Goal: Task Accomplishment & Management: Manage account settings

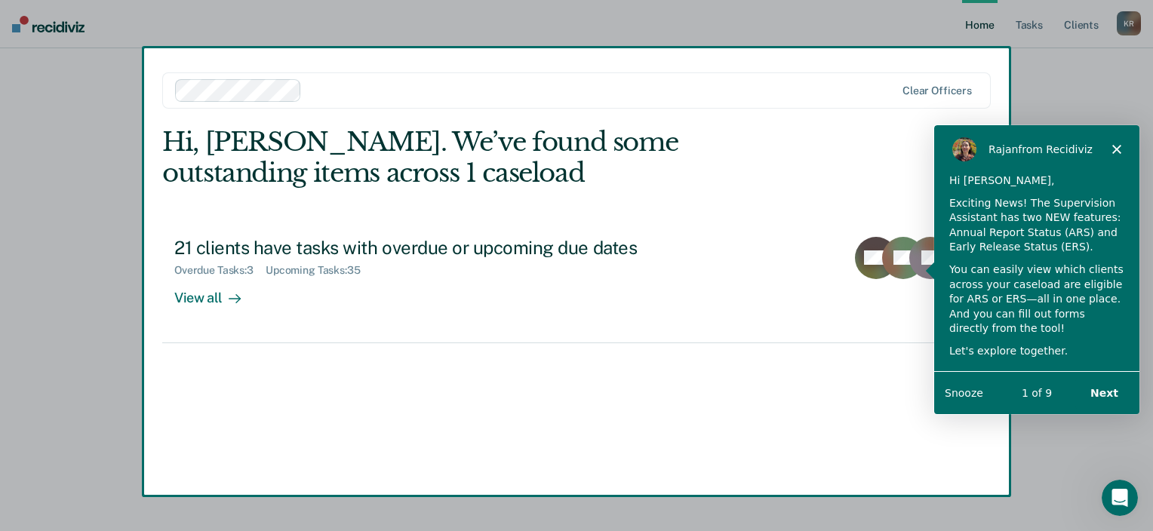
click at [1122, 388] on button "Next" at bounding box center [1104, 392] width 58 height 31
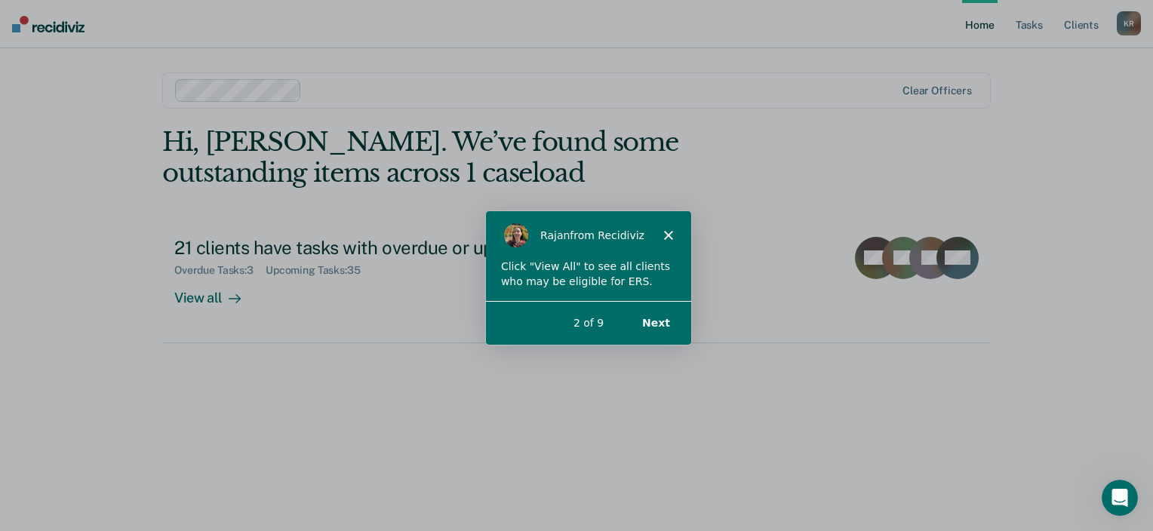
click at [663, 324] on button "Next" at bounding box center [655, 321] width 58 height 31
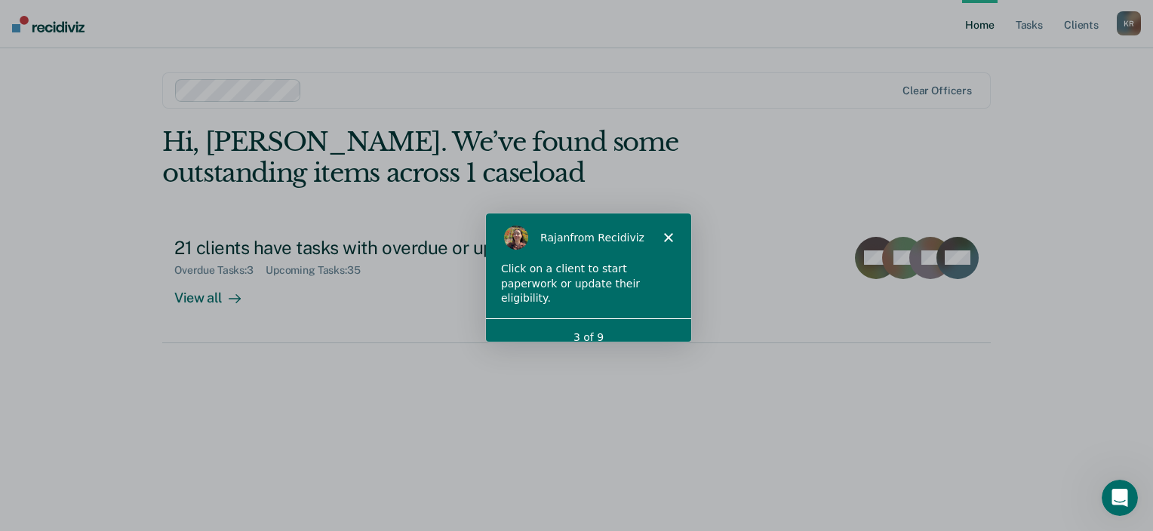
click at [616, 256] on div "Rajan from Recidiviz" at bounding box center [587, 237] width 205 height 48
click at [670, 238] on polygon "Close" at bounding box center [667, 236] width 9 height 9
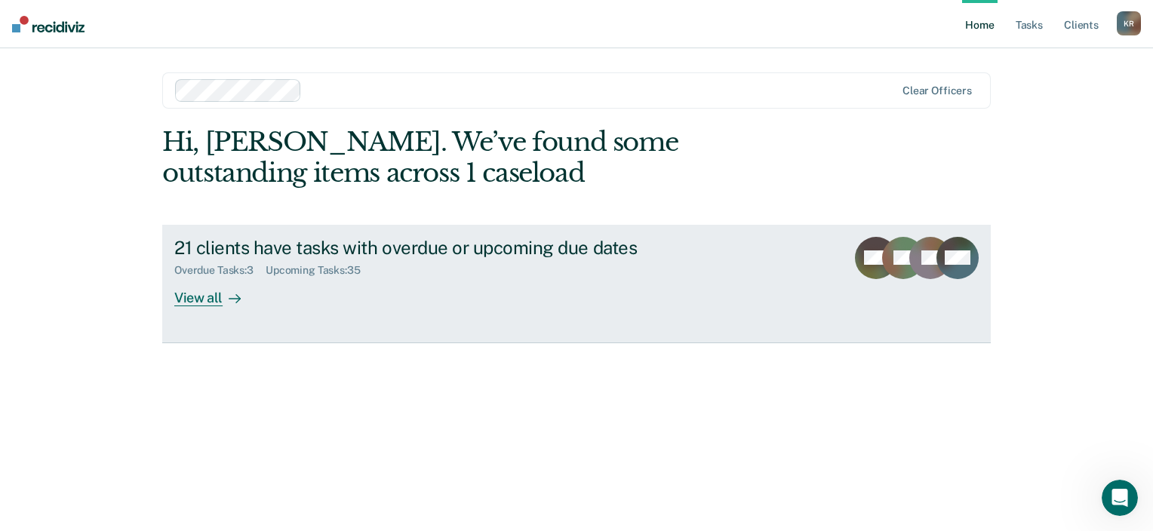
click at [217, 294] on div "View all" at bounding box center [216, 291] width 85 height 29
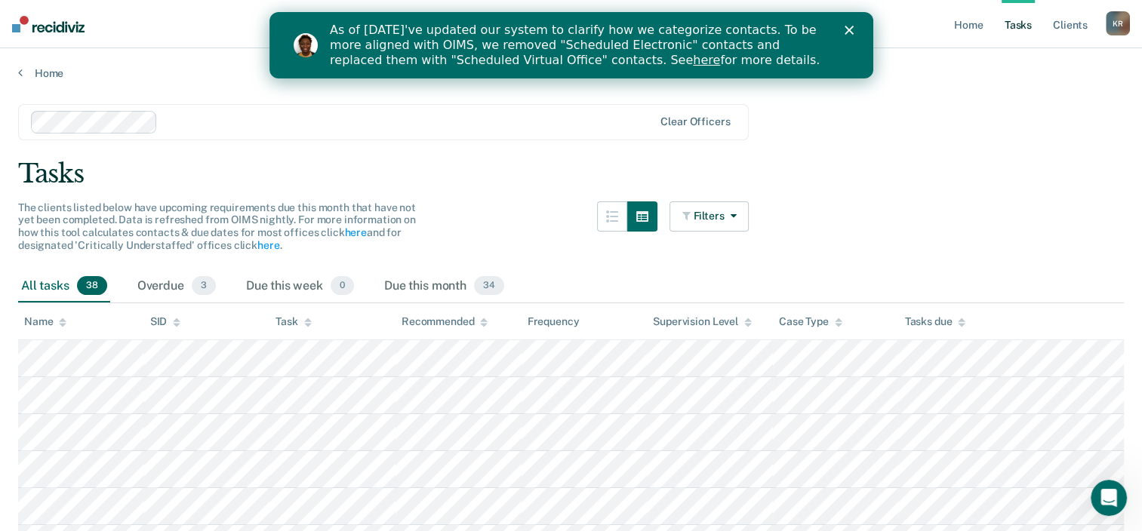
click at [88, 284] on span "38" at bounding box center [92, 286] width 30 height 20
click at [849, 28] on polygon "Close" at bounding box center [848, 30] width 9 height 9
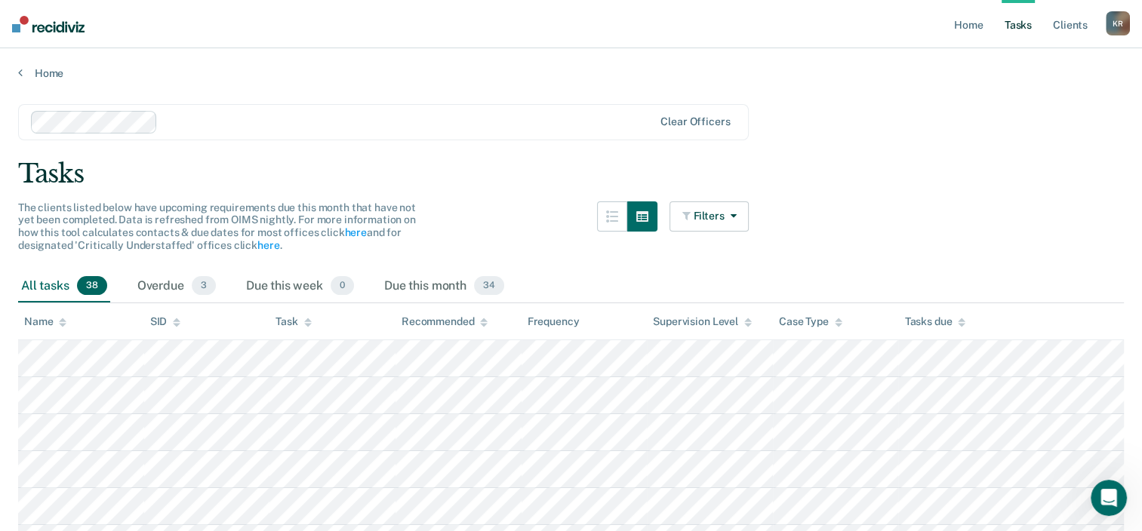
click at [1114, 17] on div "K R" at bounding box center [1118, 23] width 24 height 24
click at [1020, 103] on link "Log Out" at bounding box center [1057, 99] width 122 height 13
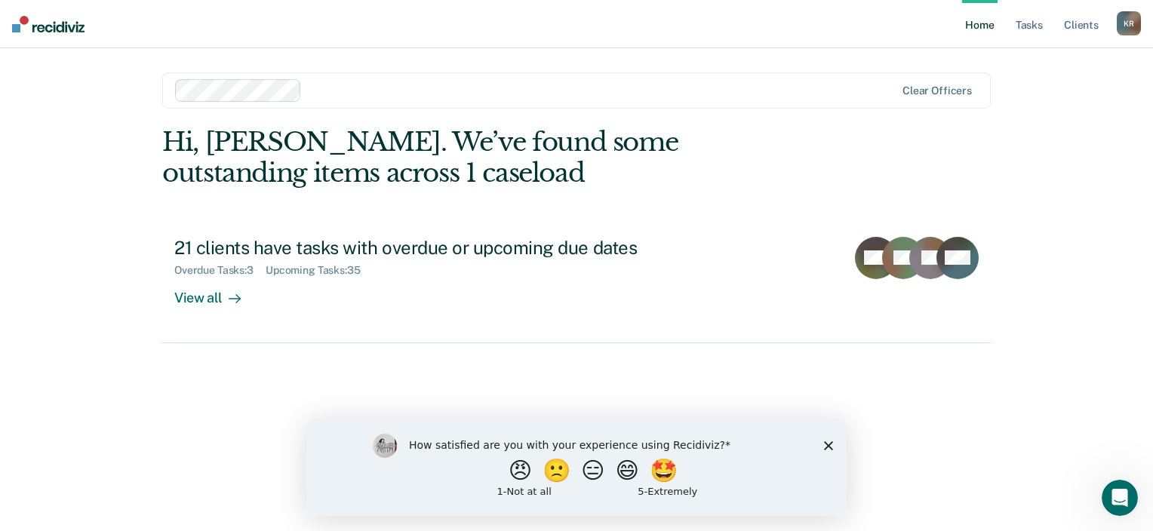
click at [824, 443] on icon "Close survey" at bounding box center [828, 445] width 9 height 9
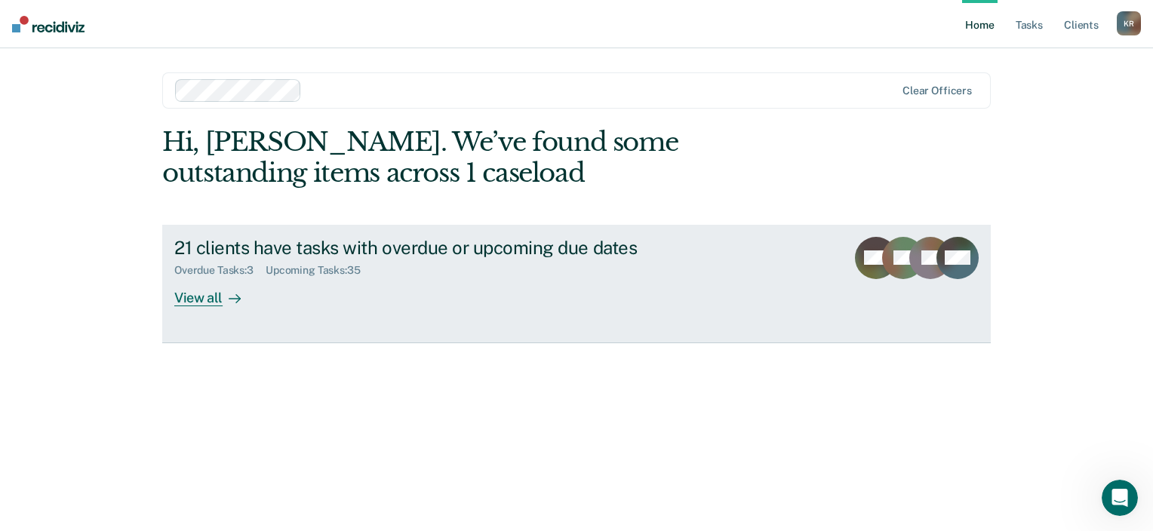
click at [190, 300] on div "View all" at bounding box center [216, 291] width 85 height 29
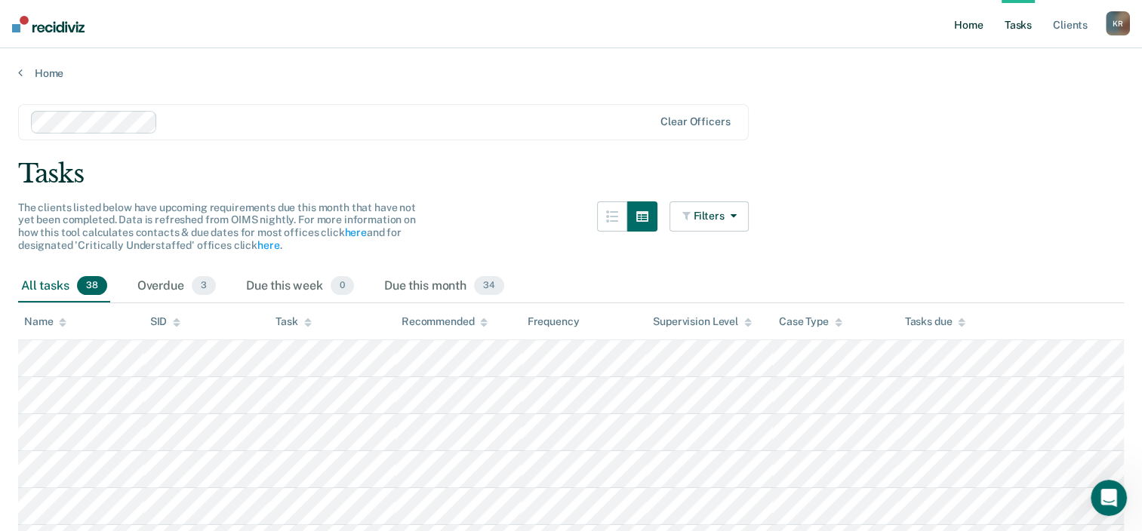
click at [958, 28] on link "Home" at bounding box center [968, 24] width 35 height 48
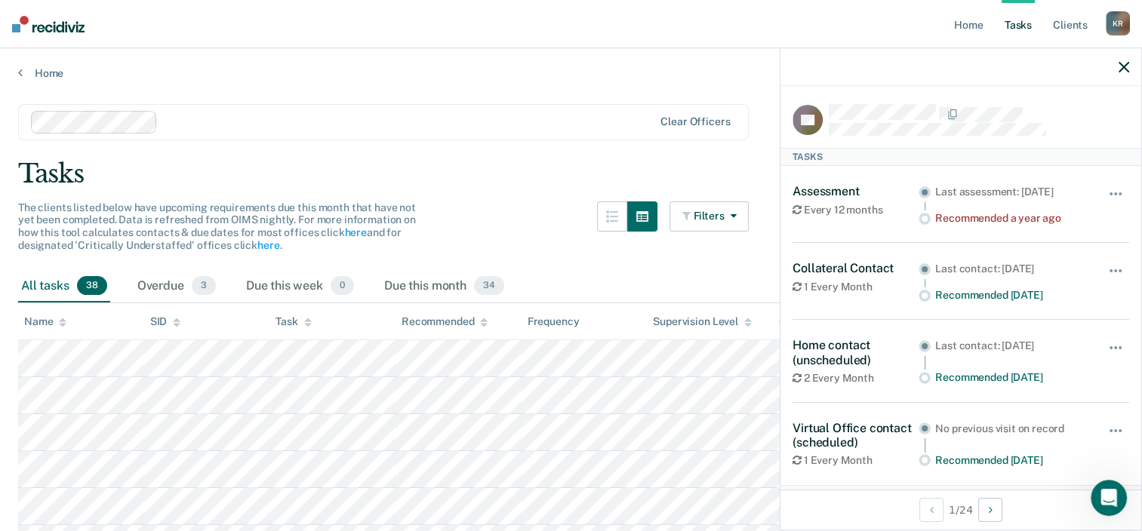
click at [1115, 67] on div at bounding box center [960, 67] width 361 height 38
click at [1123, 63] on icon "button" at bounding box center [1123, 67] width 11 height 11
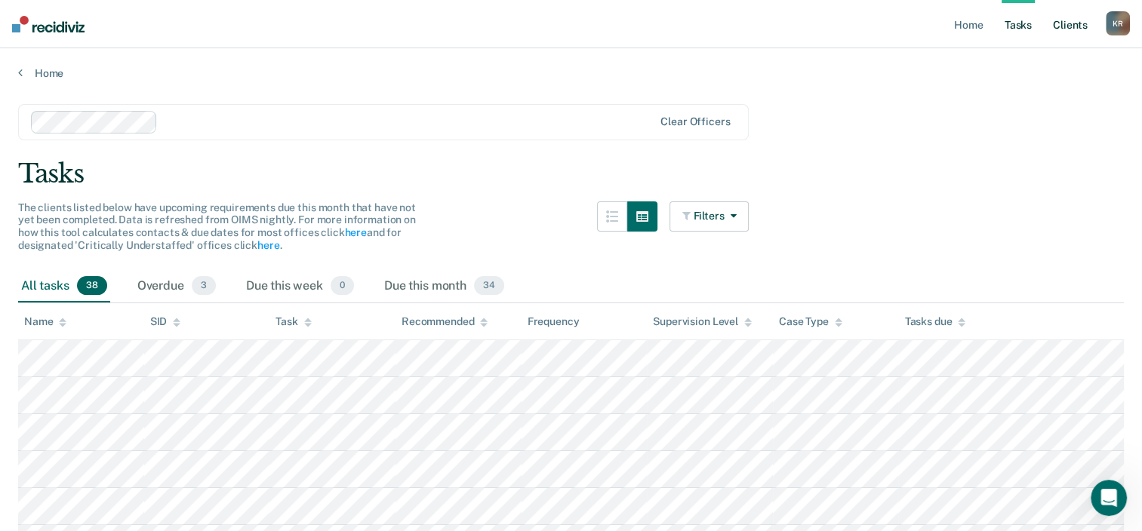
click at [1061, 24] on link "Client s" at bounding box center [1070, 24] width 41 height 48
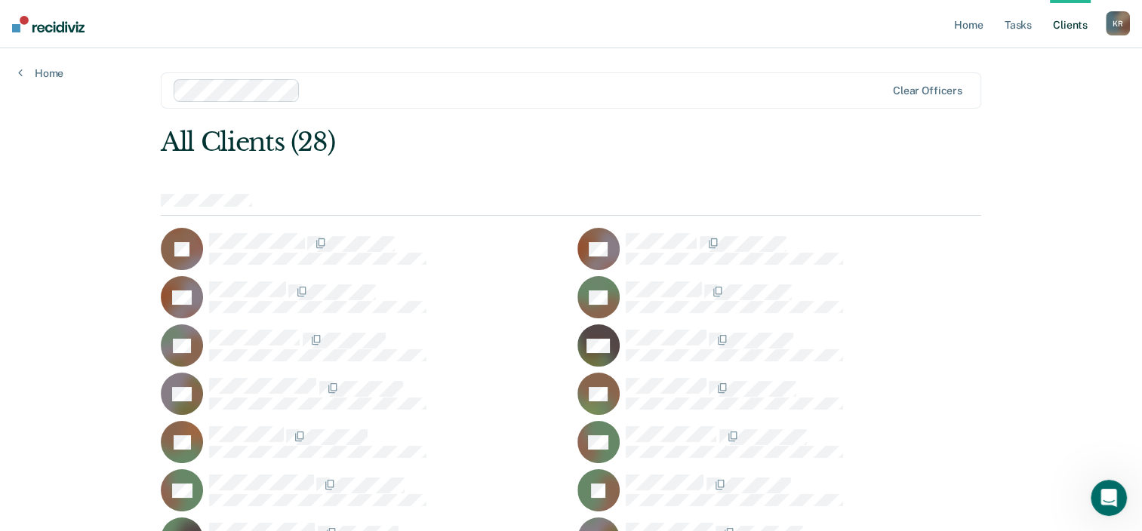
click at [143, 104] on main "Clear officers All Clients (28) JA CB CB EC TD WD DD SD EF RH RH CI GL TL BM CM…" at bounding box center [571, 485] width 857 height 874
click at [1114, 23] on div "K R" at bounding box center [1118, 23] width 24 height 24
click at [1023, 102] on link "Log Out" at bounding box center [1057, 99] width 122 height 13
